Goal: Find specific page/section: Find specific page/section

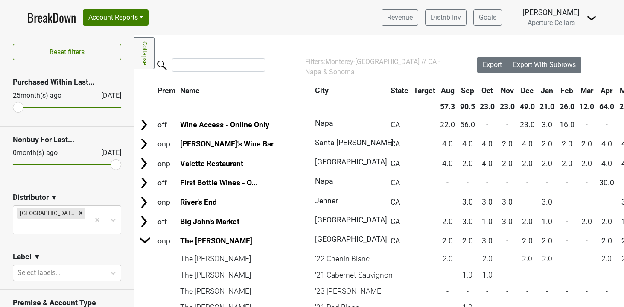
scroll to position [167, 0]
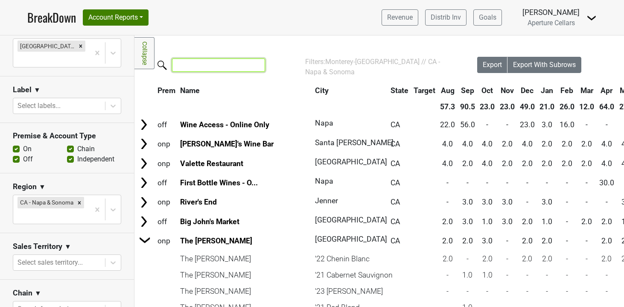
click at [184, 64] on input "search" at bounding box center [218, 64] width 93 height 13
type input "napa"
click at [254, 67] on input "napa" at bounding box center [218, 64] width 93 height 13
click at [252, 66] on input "napa" at bounding box center [218, 64] width 93 height 13
click at [141, 93] on th "&nbsp;: activate to sort column ascending" at bounding box center [144, 90] width 19 height 15
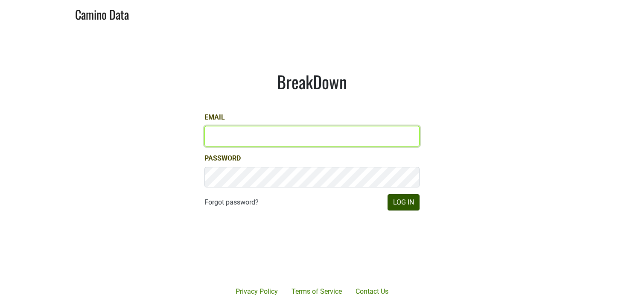
type input "[EMAIL_ADDRESS][DOMAIN_NAME]"
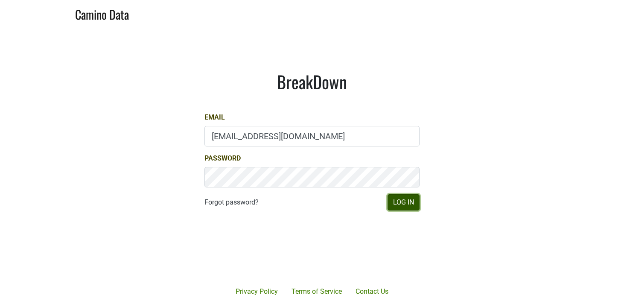
click at [398, 204] on button "Log In" at bounding box center [404, 202] width 32 height 16
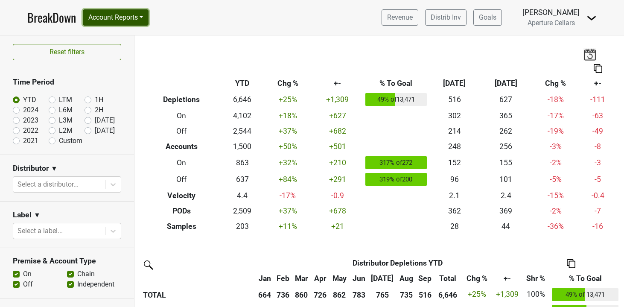
click at [117, 18] on button "Account Reports" at bounding box center [116, 17] width 66 height 16
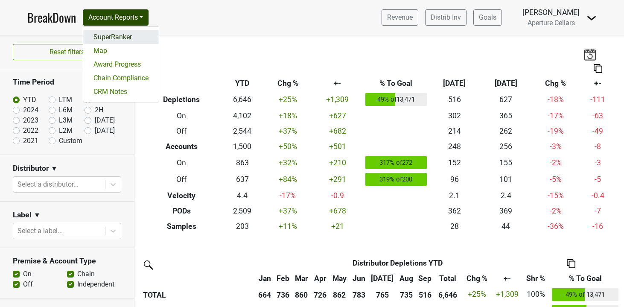
click at [129, 38] on link "SuperRanker" at bounding box center [121, 37] width 76 height 14
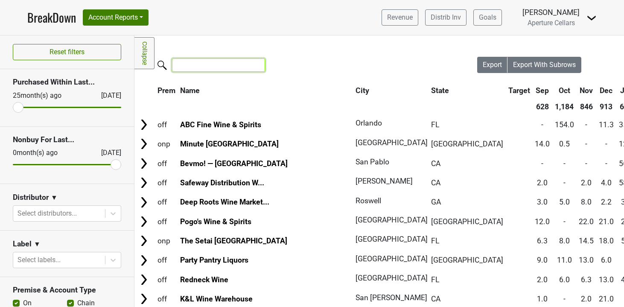
click at [194, 67] on input "search" at bounding box center [218, 64] width 93 height 13
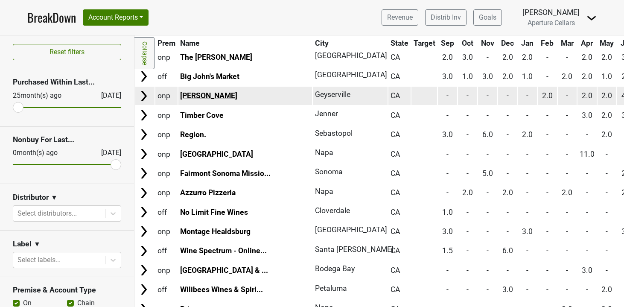
scroll to position [166, 0]
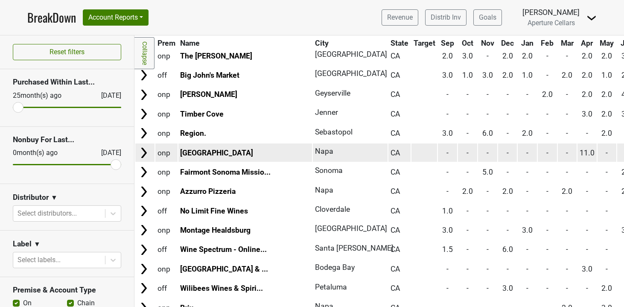
type input "napa"
click at [145, 153] on img at bounding box center [143, 152] width 13 height 13
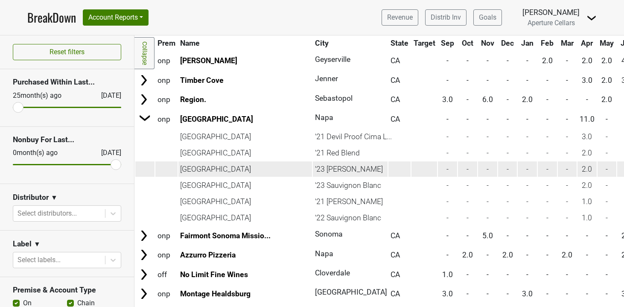
scroll to position [200, 0]
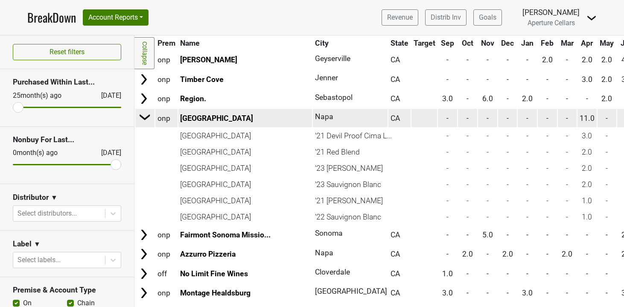
click at [146, 117] on img at bounding box center [145, 117] width 13 height 13
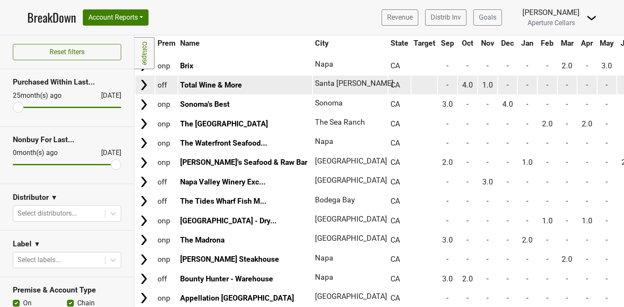
scroll to position [412, 0]
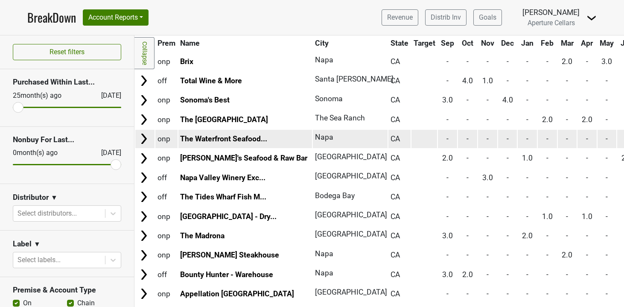
click at [145, 141] on img at bounding box center [143, 138] width 13 height 13
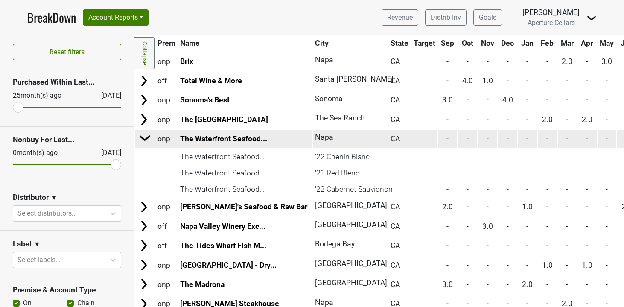
click at [148, 139] on img at bounding box center [145, 137] width 13 height 13
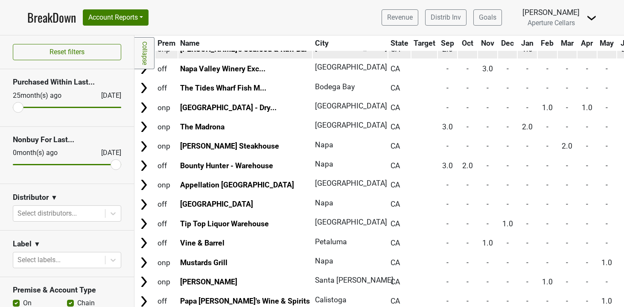
scroll to position [522, 0]
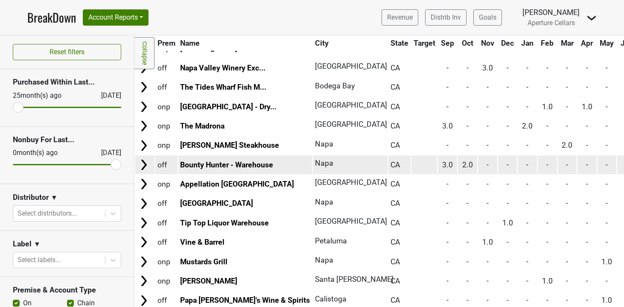
click at [149, 160] on img at bounding box center [143, 164] width 13 height 13
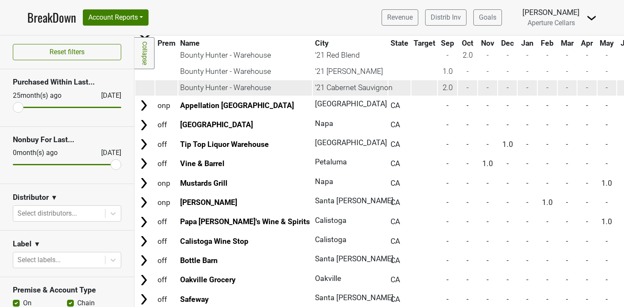
scroll to position [649, 0]
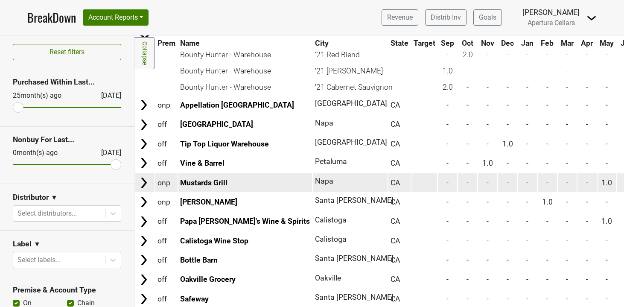
click at [147, 182] on img at bounding box center [143, 182] width 13 height 13
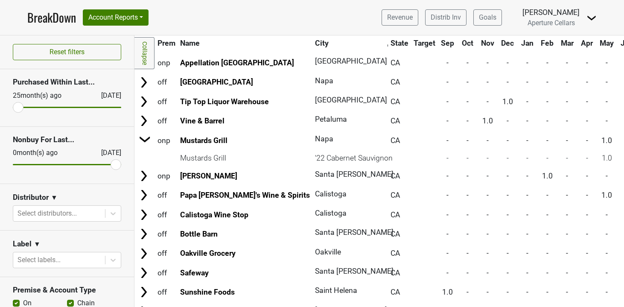
scroll to position [690, 0]
